Goal: Transaction & Acquisition: Download file/media

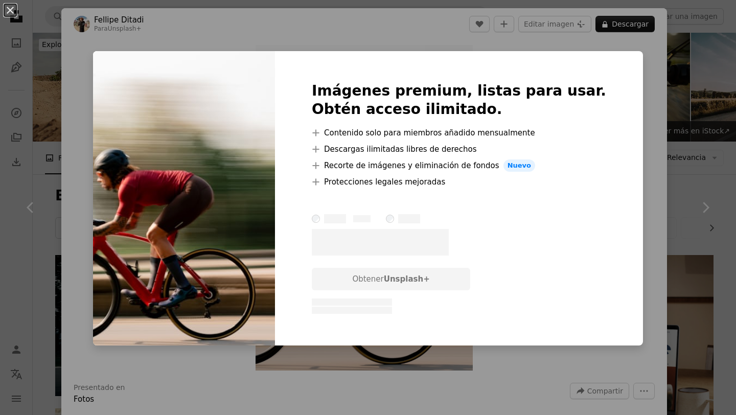
scroll to position [120, 0]
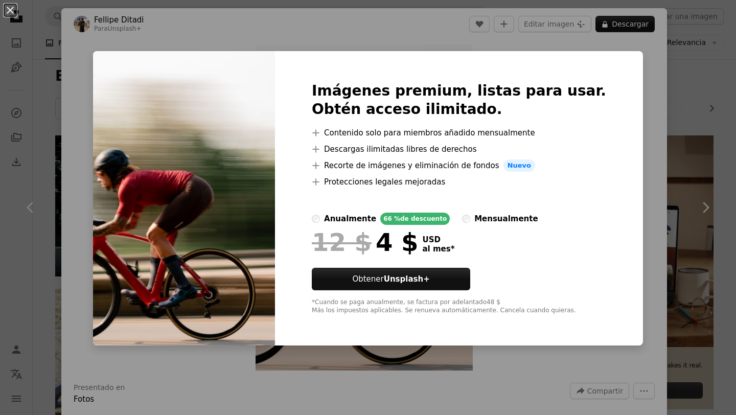
click at [245, 25] on div "An X shape Imágenes premium, listas para usar. Obtén acceso ilimitado. A plus s…" at bounding box center [368, 207] width 736 height 415
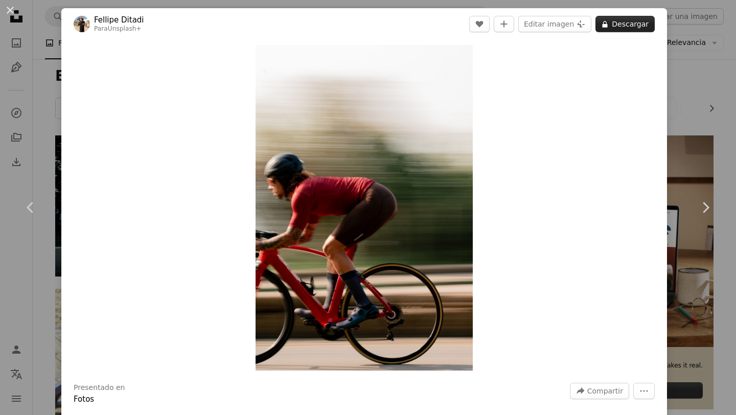
click at [634, 22] on button "A lock Descargar" at bounding box center [624, 24] width 59 height 16
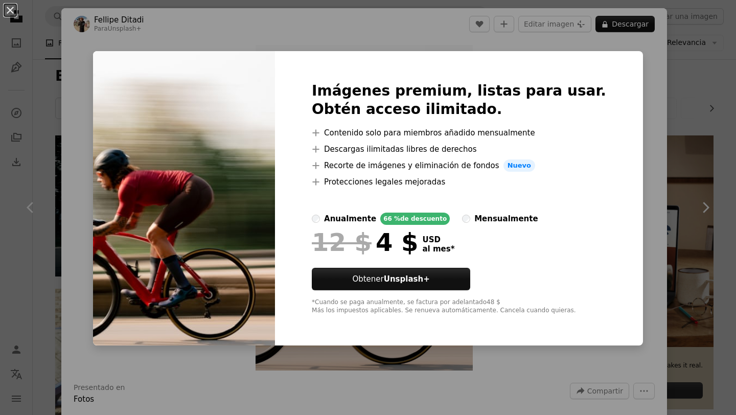
click at [627, 146] on div "An X shape Imágenes premium, listas para usar. Obtén acceso ilimitado. A plus s…" at bounding box center [368, 207] width 736 height 415
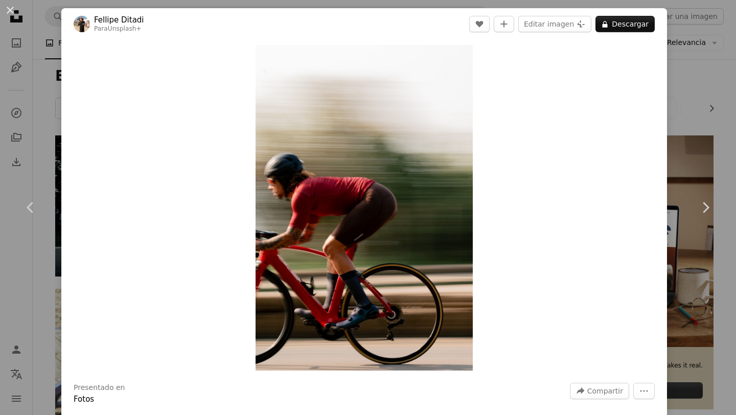
click at [713, 75] on div "An X shape Chevron left Chevron right Fellipe Ditadi Para Unsplash+ A heart A p…" at bounding box center [368, 207] width 736 height 415
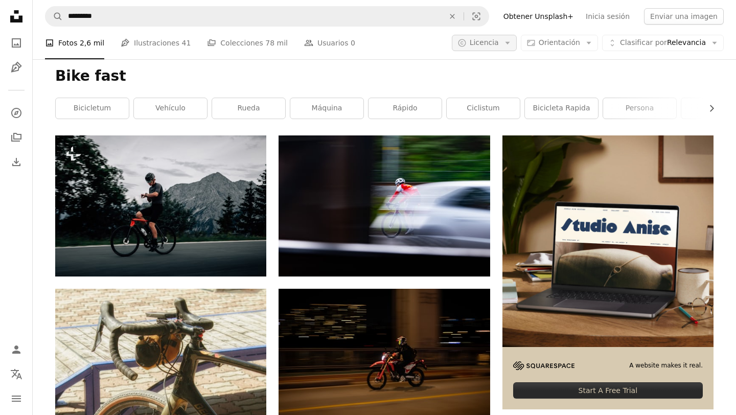
click at [504, 46] on button "A copyright icon © Licencia Arrow down" at bounding box center [484, 43] width 65 height 16
click at [496, 123] on span "Gratuita" at bounding box center [511, 125] width 62 height 10
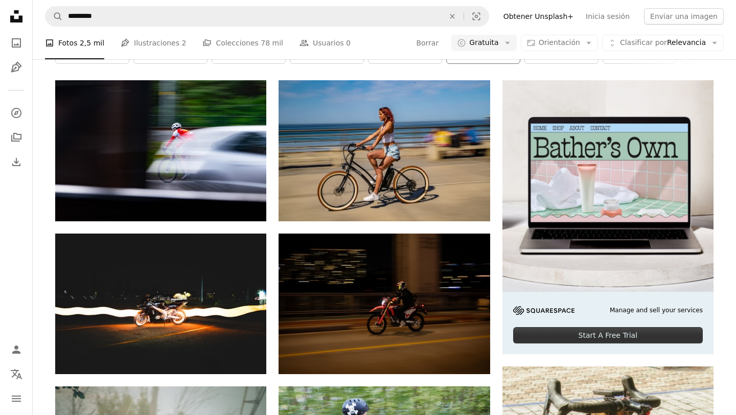
scroll to position [176, 0]
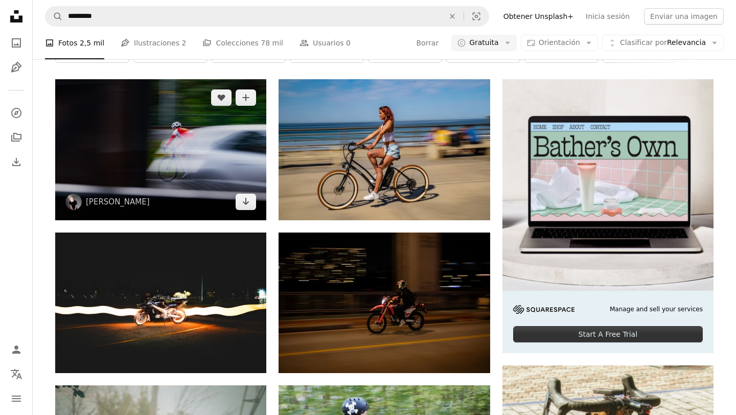
click at [176, 156] on img at bounding box center [160, 149] width 211 height 140
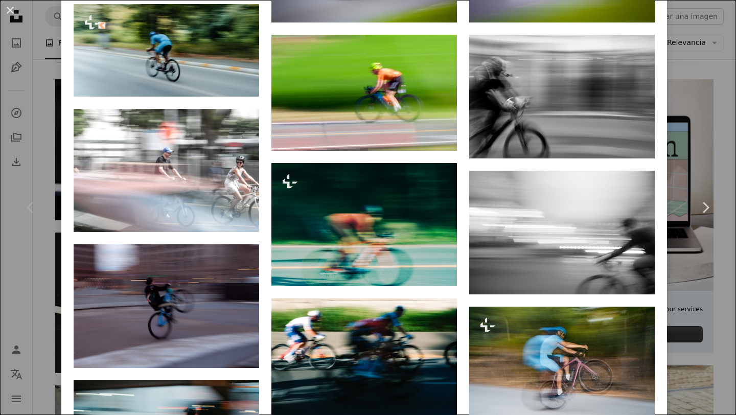
scroll to position [849, 0]
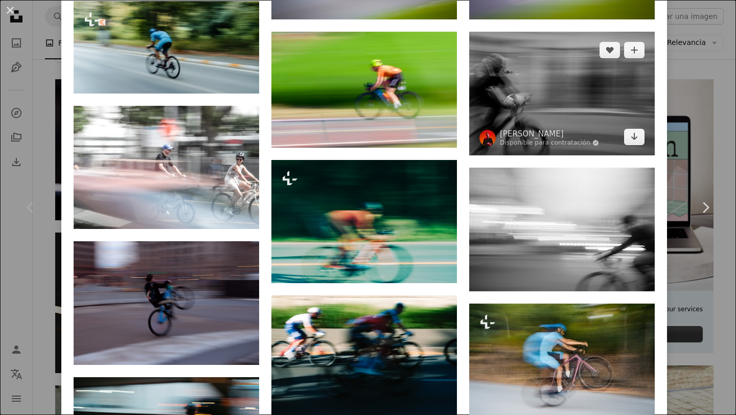
click at [588, 84] on img at bounding box center [561, 94] width 185 height 124
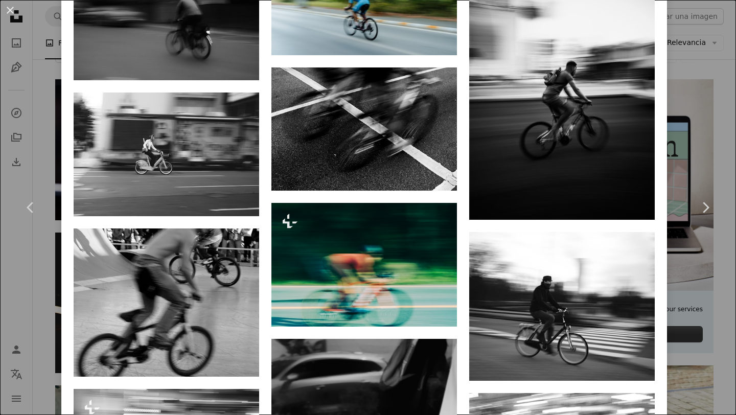
scroll to position [1079, 0]
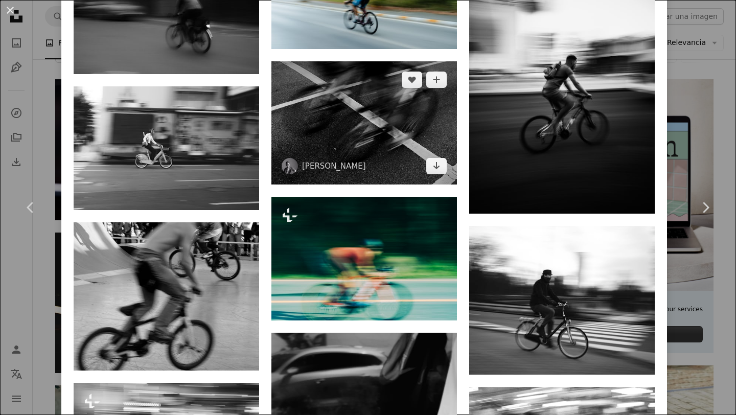
click at [371, 130] on img at bounding box center [363, 123] width 185 height 124
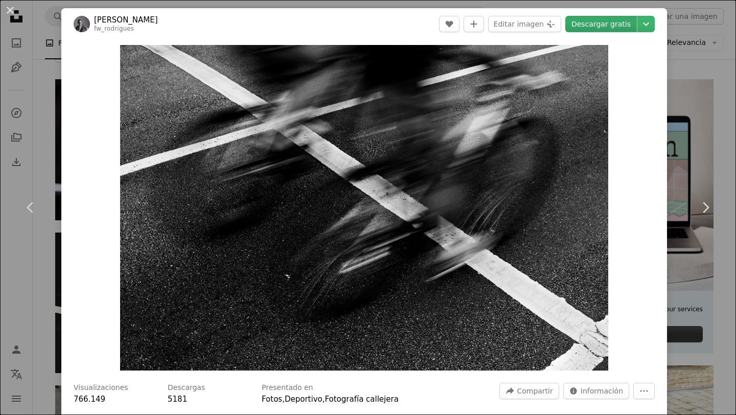
click at [609, 27] on link "Descargar gratis" at bounding box center [601, 24] width 72 height 16
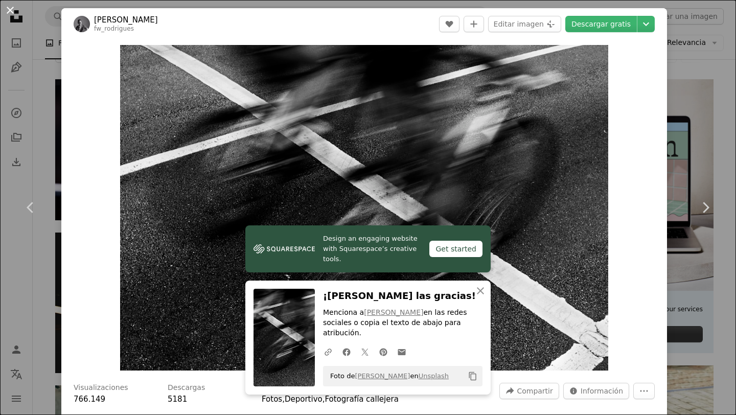
click at [14, 11] on button "An X shape" at bounding box center [10, 10] width 12 height 12
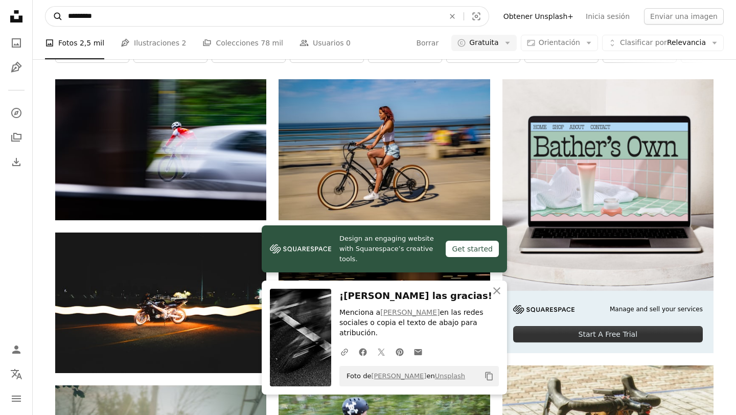
drag, startPoint x: 102, startPoint y: 20, endPoint x: 49, endPoint y: 22, distance: 53.1
click at [49, 22] on form "A magnifying glass ********* An X shape Visual search" at bounding box center [267, 16] width 444 height 20
drag, startPoint x: 101, startPoint y: 14, endPoint x: 62, endPoint y: 14, distance: 38.3
click at [63, 14] on input "*********" at bounding box center [252, 16] width 378 height 19
type input "**********"
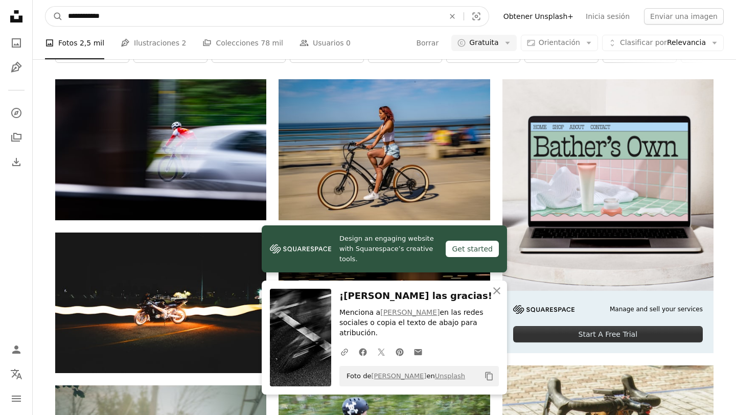
click button "A magnifying glass" at bounding box center [53, 16] width 17 height 19
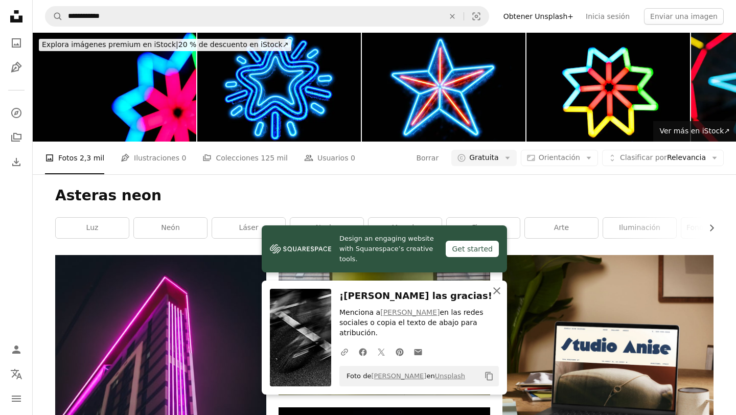
click at [494, 292] on icon "An X shape" at bounding box center [496, 291] width 12 height 12
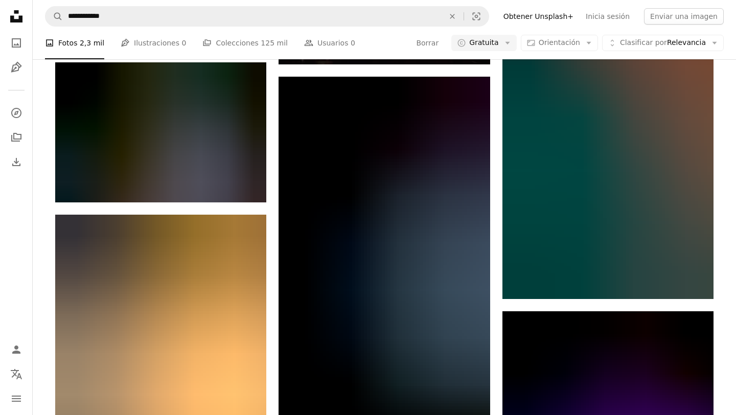
scroll to position [816, 0]
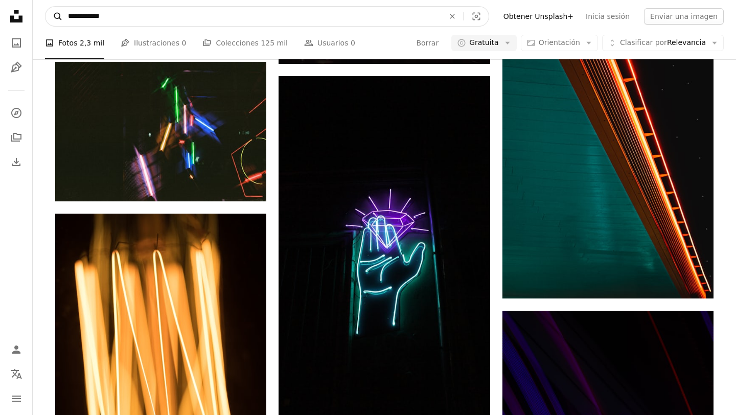
drag, startPoint x: 92, startPoint y: 18, endPoint x: 58, endPoint y: 15, distance: 34.4
click at [58, 15] on form "**********" at bounding box center [267, 16] width 444 height 20
type input "**********"
click button "A magnifying glass" at bounding box center [53, 16] width 17 height 19
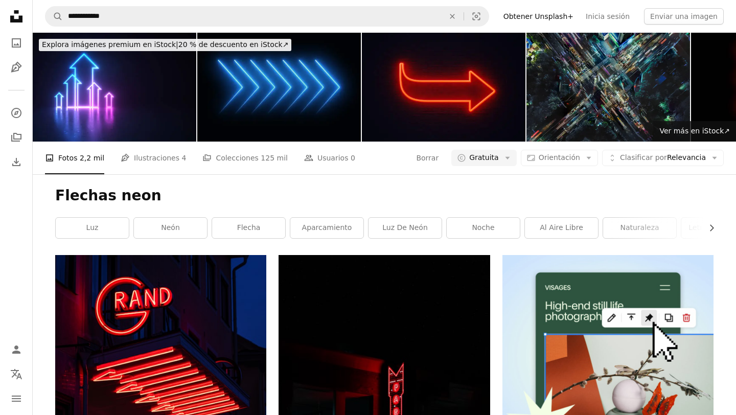
click at [303, 111] on img at bounding box center [278, 87] width 163 height 109
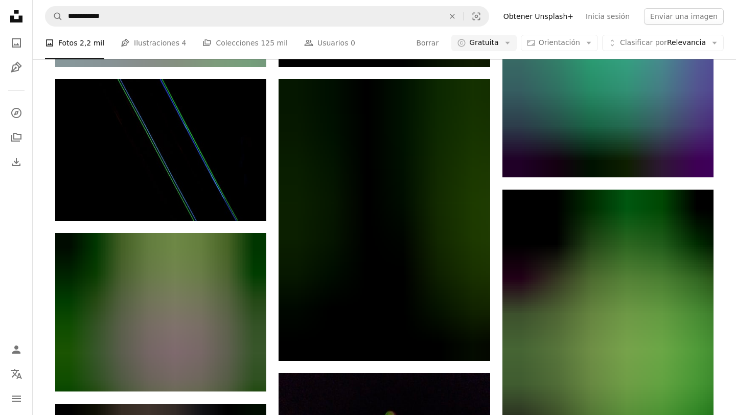
scroll to position [800, 0]
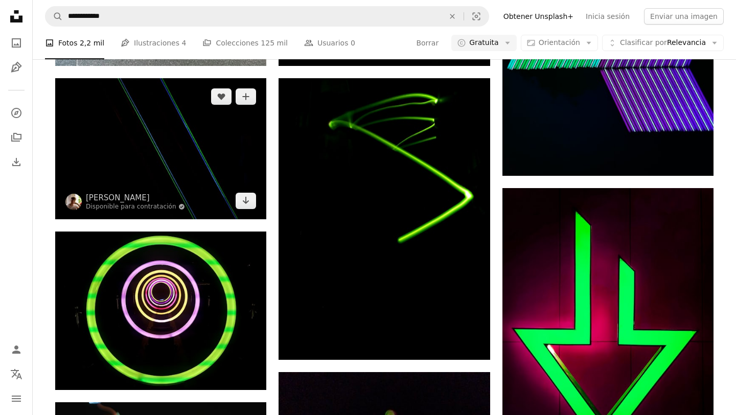
click at [206, 153] on img at bounding box center [160, 148] width 211 height 141
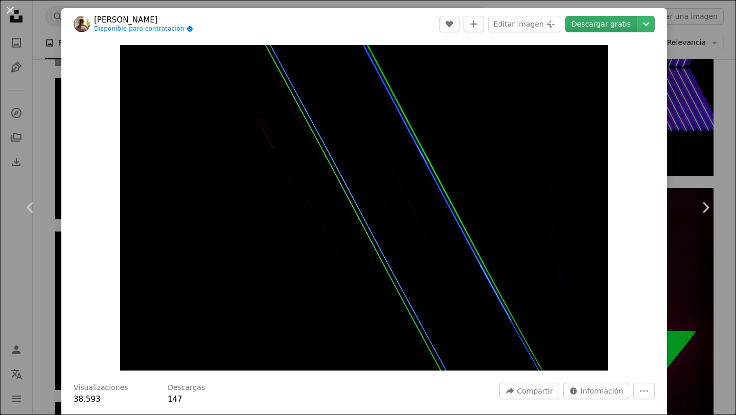
click at [624, 28] on link "Descargar gratis" at bounding box center [601, 24] width 72 height 16
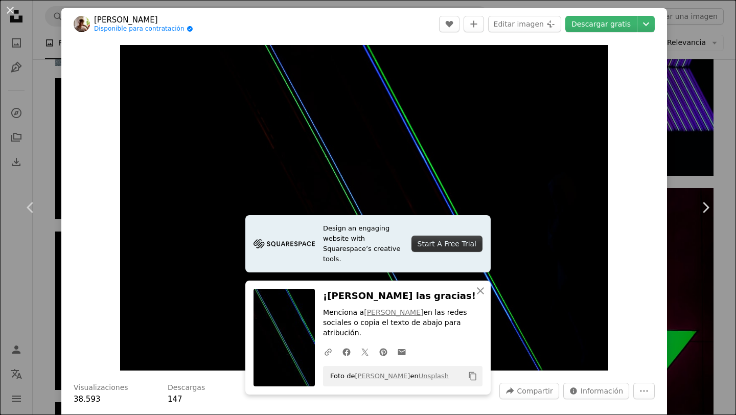
click at [729, 30] on div "An X shape Chevron left Chevron right Design an engaging website with Squarespa…" at bounding box center [368, 207] width 736 height 415
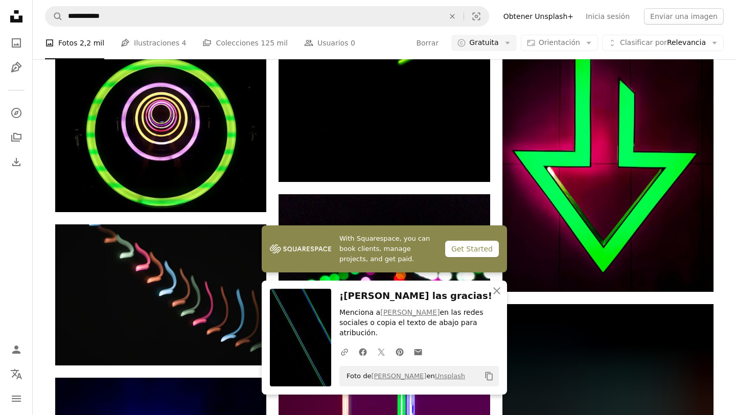
scroll to position [983, 0]
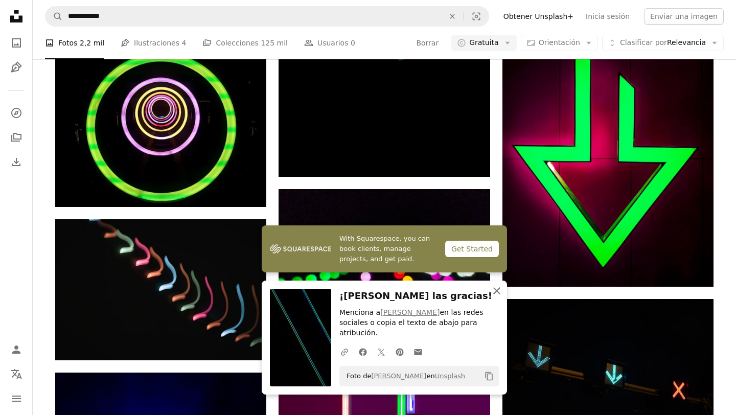
click at [495, 297] on icon "An X shape" at bounding box center [496, 291] width 12 height 12
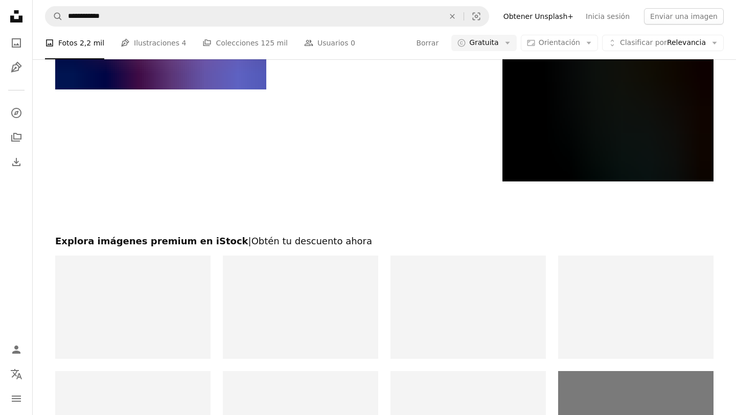
scroll to position [1822, 0]
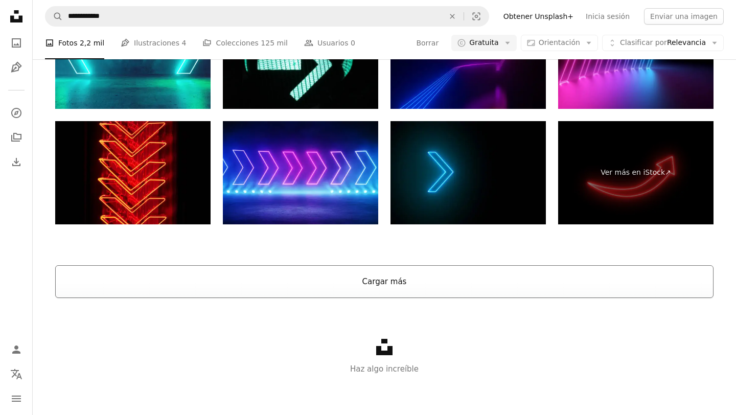
click at [372, 279] on button "Cargar más" at bounding box center [384, 281] width 658 height 33
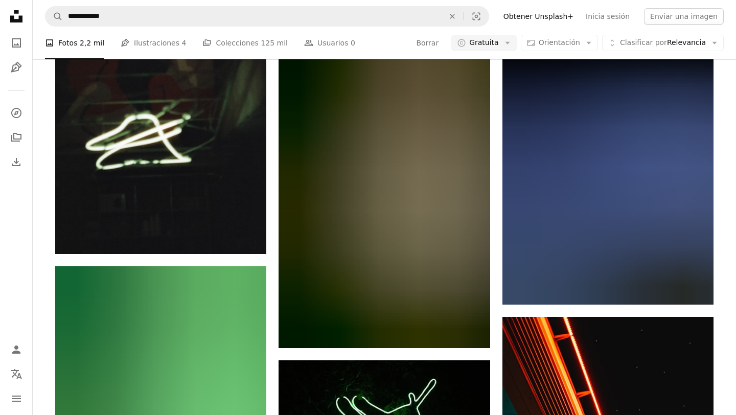
scroll to position [6872, 0]
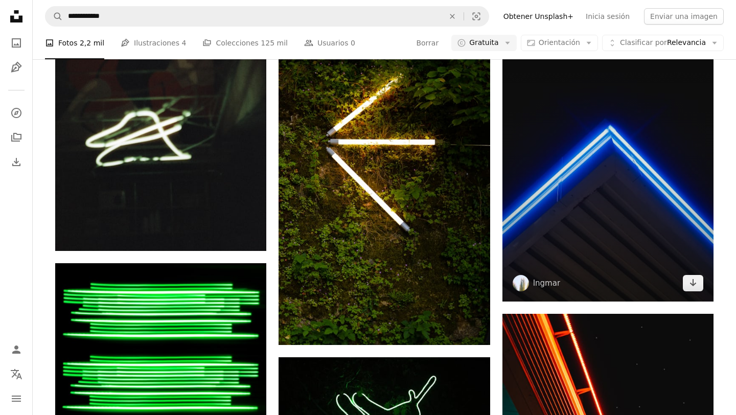
click at [581, 254] on img at bounding box center [607, 143] width 211 height 317
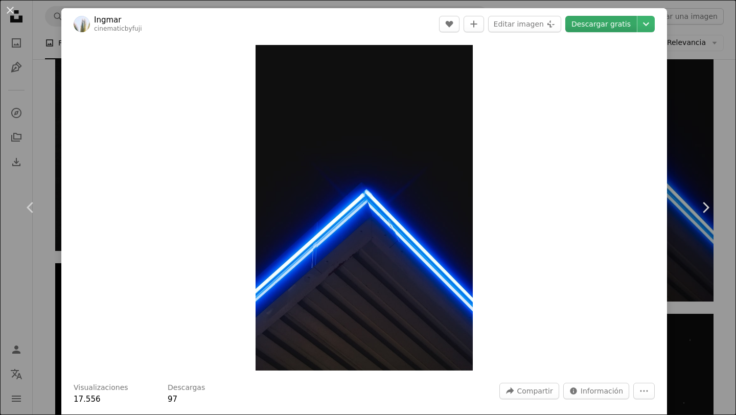
click at [596, 28] on link "Descargar gratis" at bounding box center [601, 24] width 72 height 16
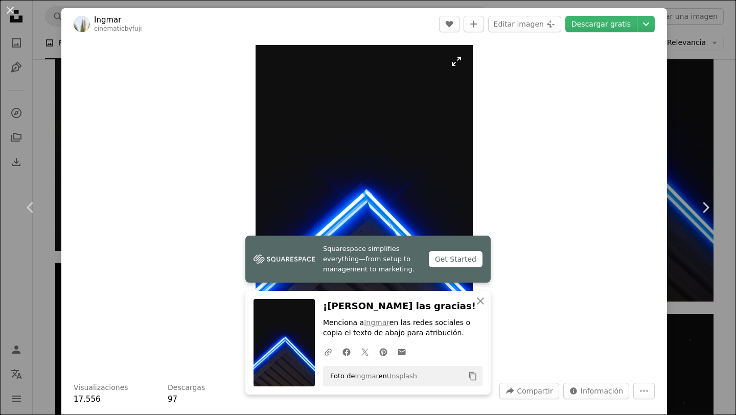
click at [358, 141] on img "Ampliar en esta imagen" at bounding box center [363, 207] width 217 height 325
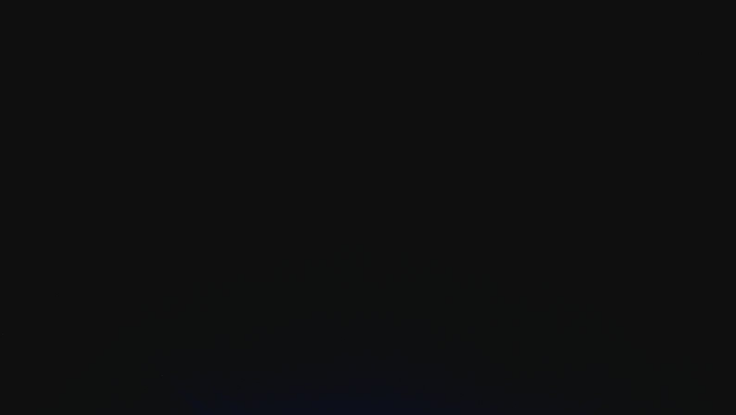
scroll to position [345, 0]
